Goal: Transaction & Acquisition: Purchase product/service

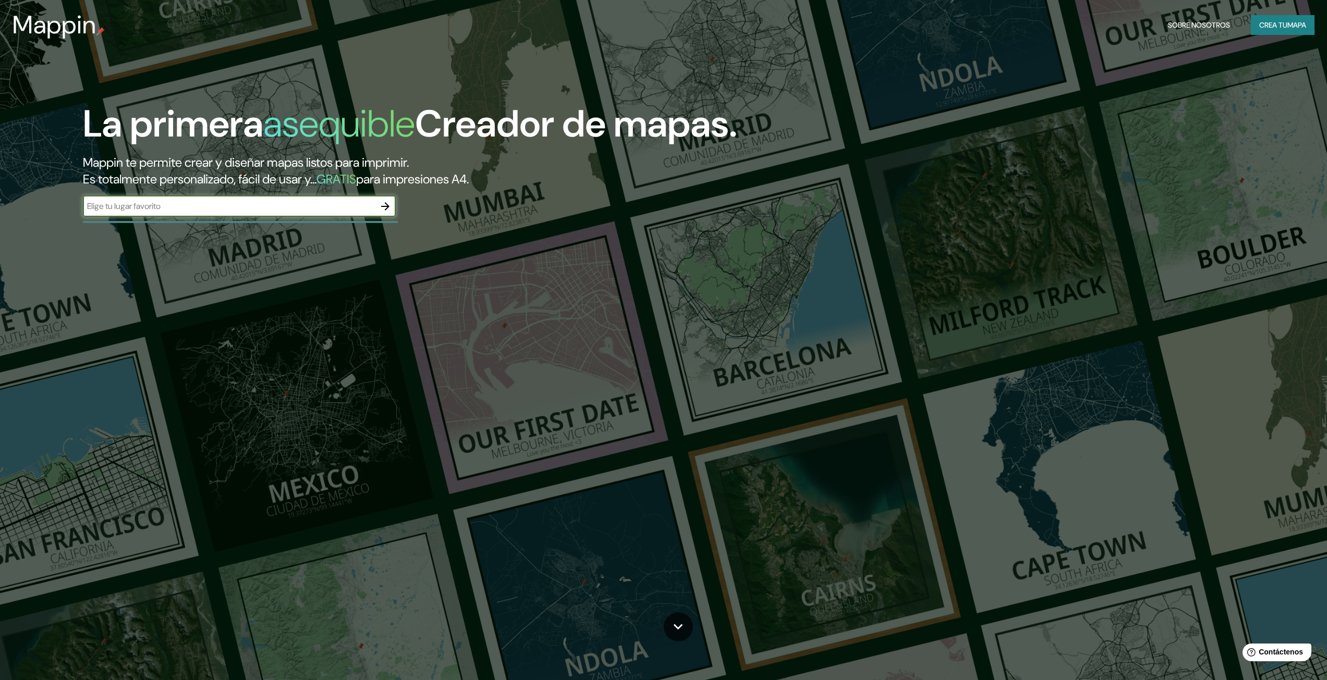
click at [192, 212] on input "text" at bounding box center [229, 206] width 292 height 12
type input "FERREÑAFE"
click at [385, 205] on icon "button" at bounding box center [385, 206] width 13 height 13
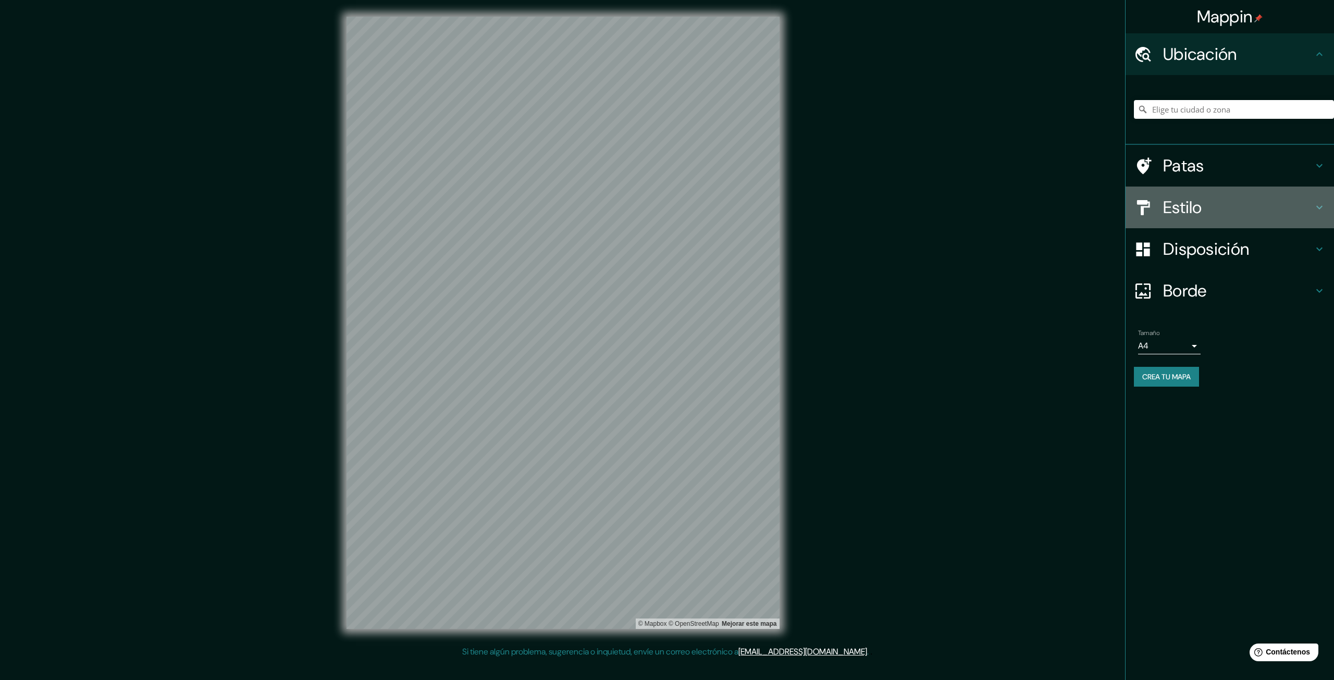
click at [1203, 199] on font "Estilo" at bounding box center [1183, 208] width 39 height 22
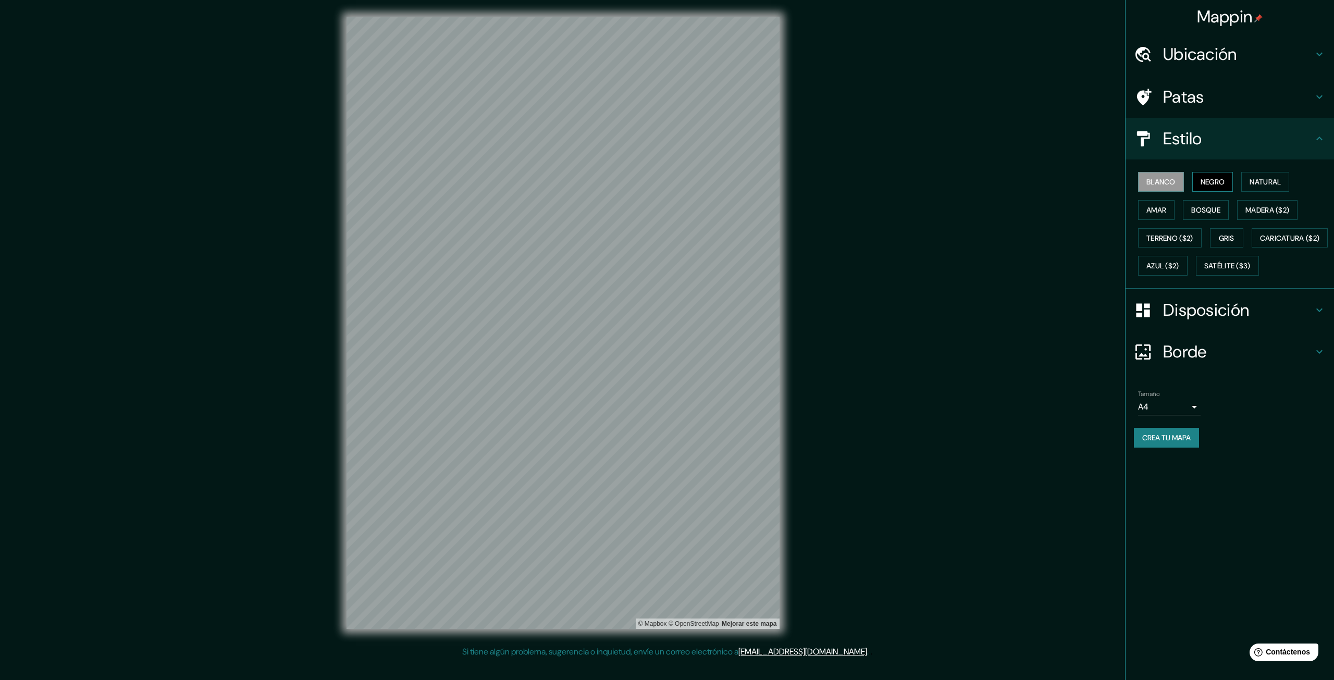
click at [1217, 183] on font "Negro" at bounding box center [1213, 181] width 25 height 9
click at [1277, 184] on font "Natural" at bounding box center [1265, 181] width 31 height 9
click at [1209, 212] on font "Bosque" at bounding box center [1206, 209] width 29 height 9
click at [1277, 215] on font "Madera ($2)" at bounding box center [1268, 210] width 44 height 14
click at [1217, 214] on font "Bosque" at bounding box center [1206, 209] width 29 height 9
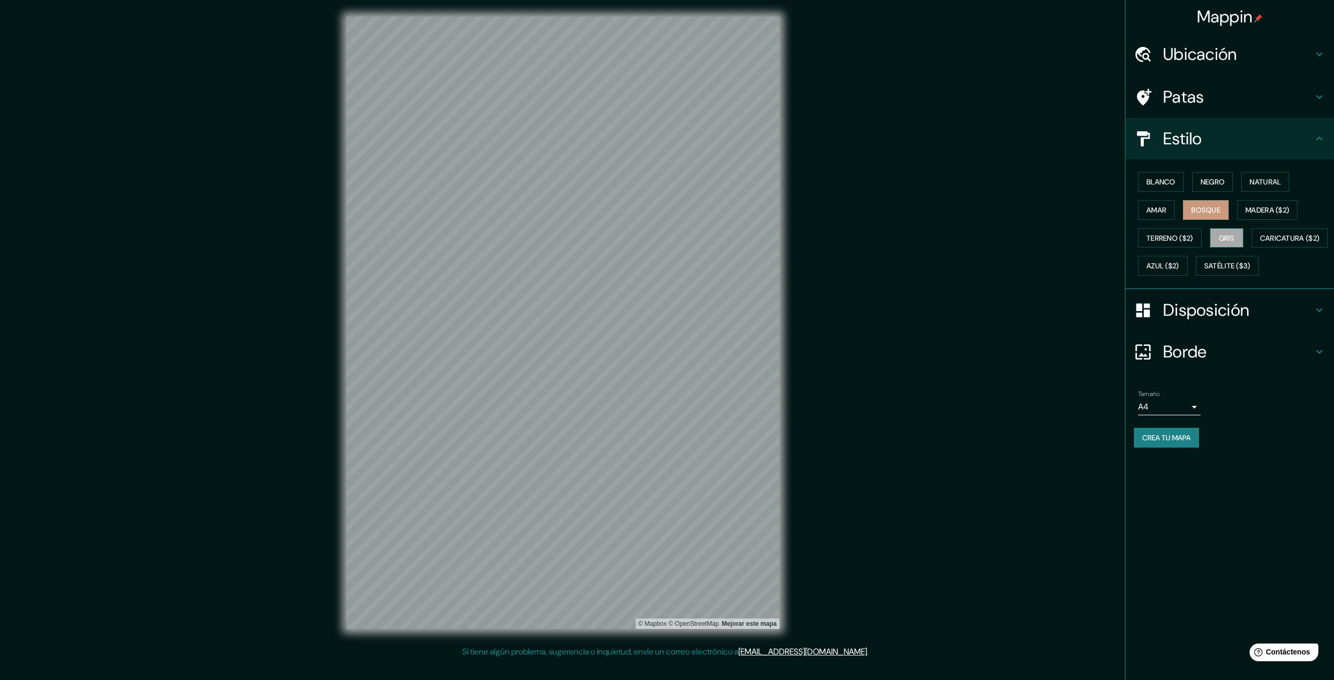
click at [1228, 237] on font "Gris" at bounding box center [1227, 238] width 16 height 9
click at [1173, 235] on font "Terreno ($2)" at bounding box center [1170, 238] width 47 height 9
click at [1260, 243] on font "Caricatura ($2)" at bounding box center [1290, 238] width 60 height 9
click at [1180, 262] on font "Azul ($2)" at bounding box center [1163, 266] width 33 height 9
click at [1205, 271] on font "Satélite ($3)" at bounding box center [1228, 266] width 46 height 9
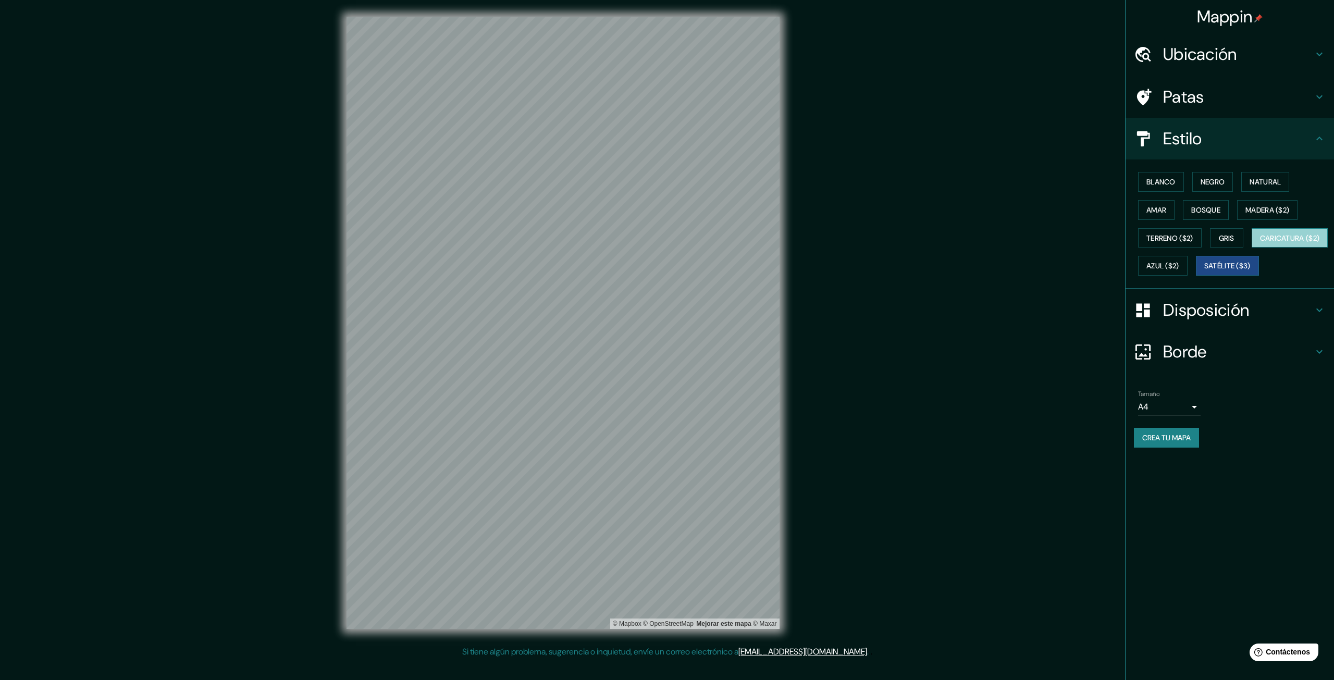
click at [1260, 245] on font "Caricatura ($2)" at bounding box center [1290, 238] width 60 height 14
click at [1205, 271] on font "Satélite ($3)" at bounding box center [1228, 266] width 46 height 9
click at [1165, 239] on font "Terreno ($2)" at bounding box center [1170, 238] width 47 height 9
click at [1165, 211] on font "Amar" at bounding box center [1157, 209] width 20 height 9
click at [1166, 176] on font "Blanco" at bounding box center [1161, 182] width 29 height 14
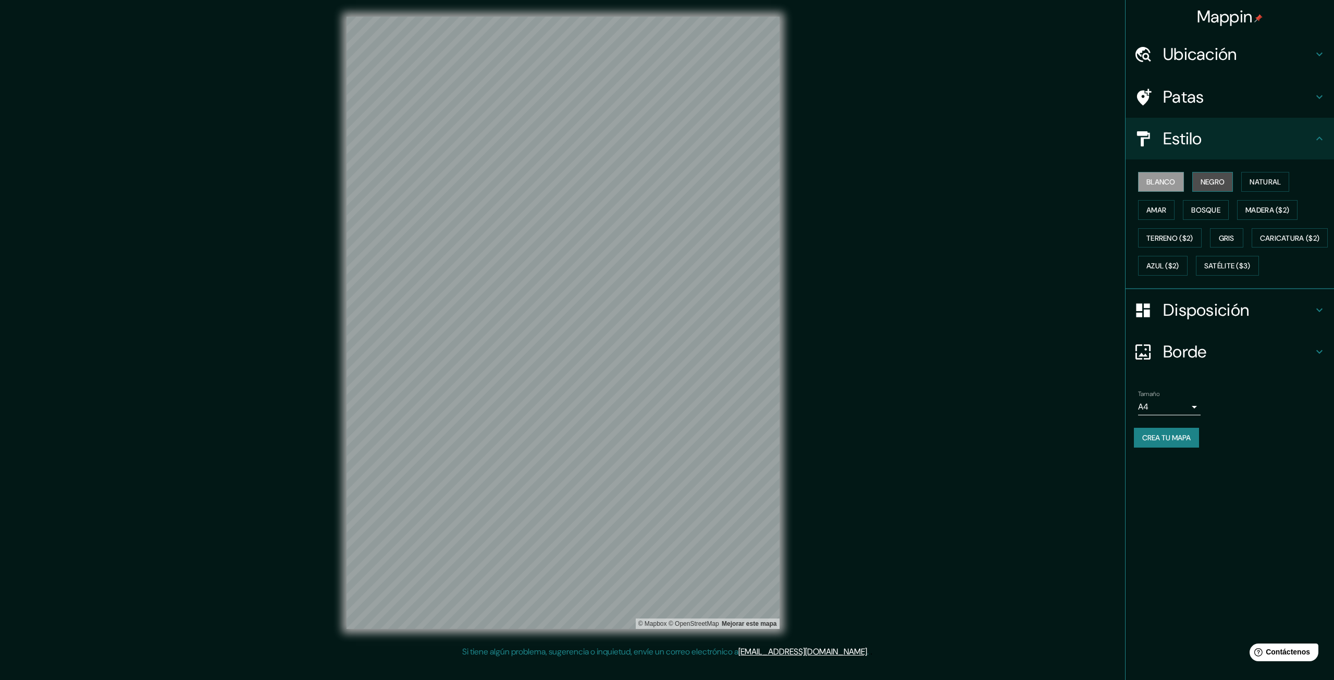
click at [1220, 187] on font "Negro" at bounding box center [1213, 181] width 25 height 9
click at [1262, 183] on font "Natural" at bounding box center [1265, 181] width 31 height 9
click at [1205, 271] on font "Satélite ($3)" at bounding box center [1228, 266] width 46 height 9
click at [1209, 180] on font "Negro" at bounding box center [1213, 181] width 25 height 9
click at [1161, 182] on font "Blanco" at bounding box center [1161, 181] width 29 height 9
